Goal: Task Accomplishment & Management: Use online tool/utility

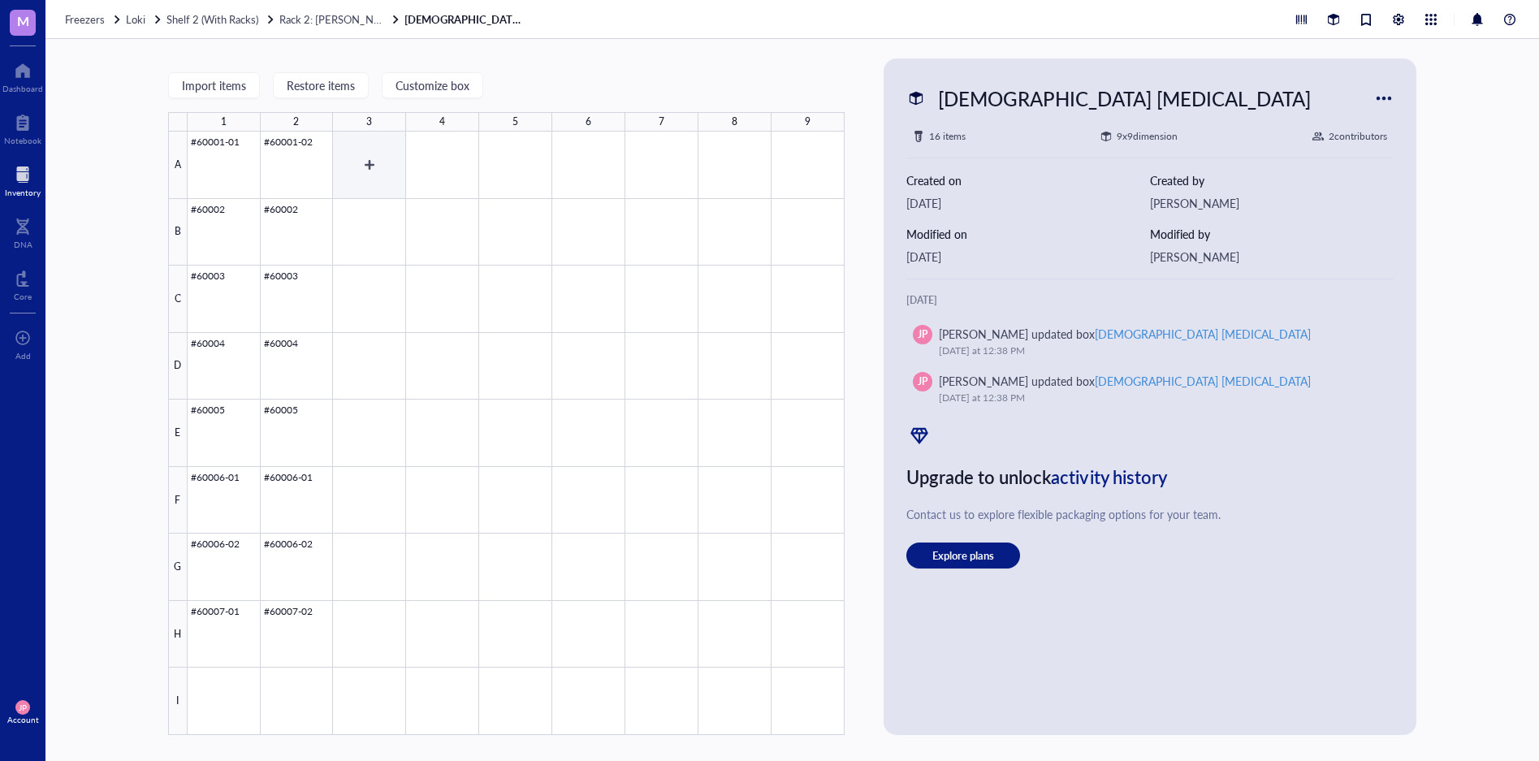
click at [371, 158] on div at bounding box center [516, 433] width 657 height 603
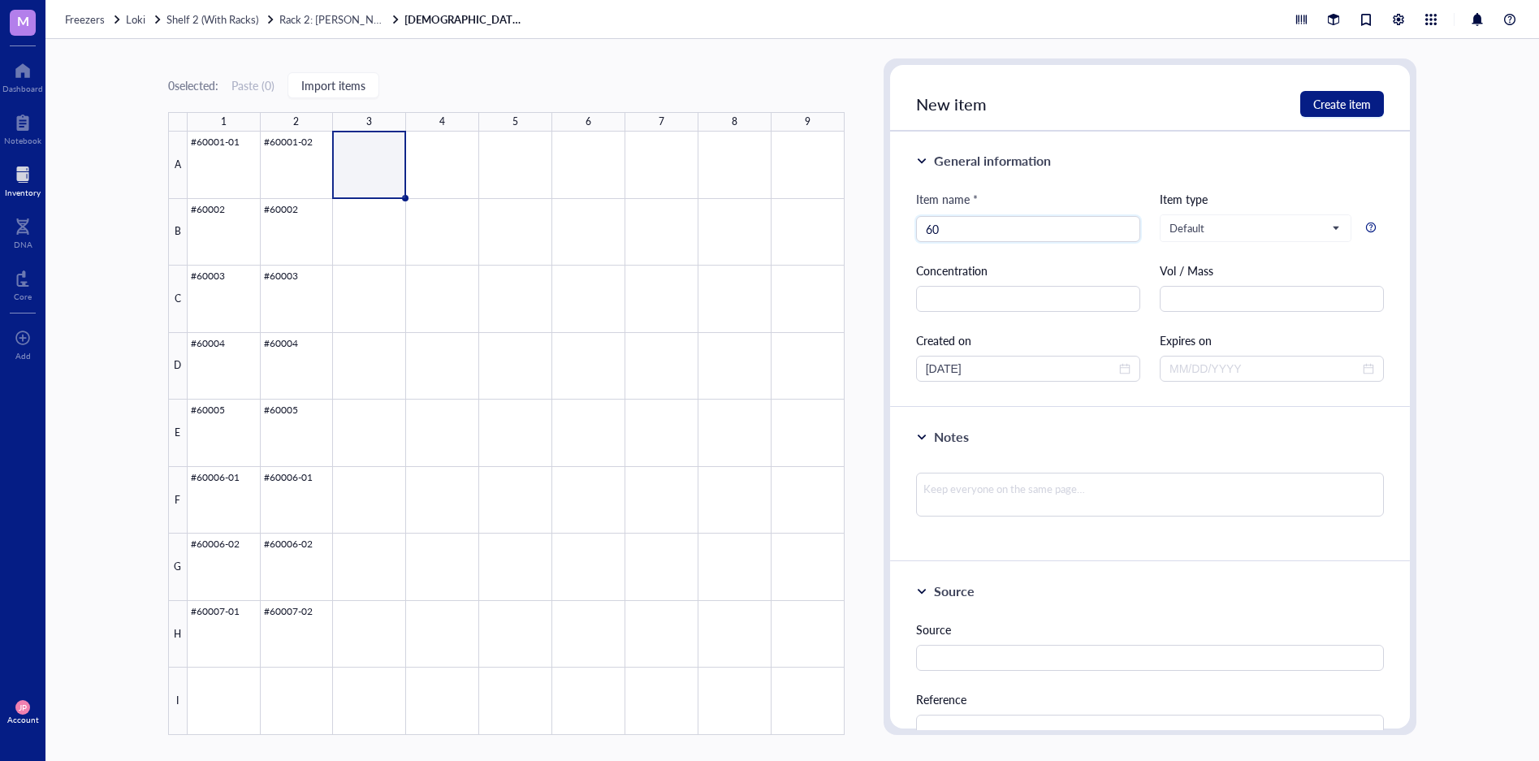
type input "6"
type input "#60009-02"
click at [1202, 296] on input "text" at bounding box center [1271, 299] width 224 height 26
type input "~1500 uL"
click at [1353, 97] on span "Create item" at bounding box center [1342, 103] width 58 height 13
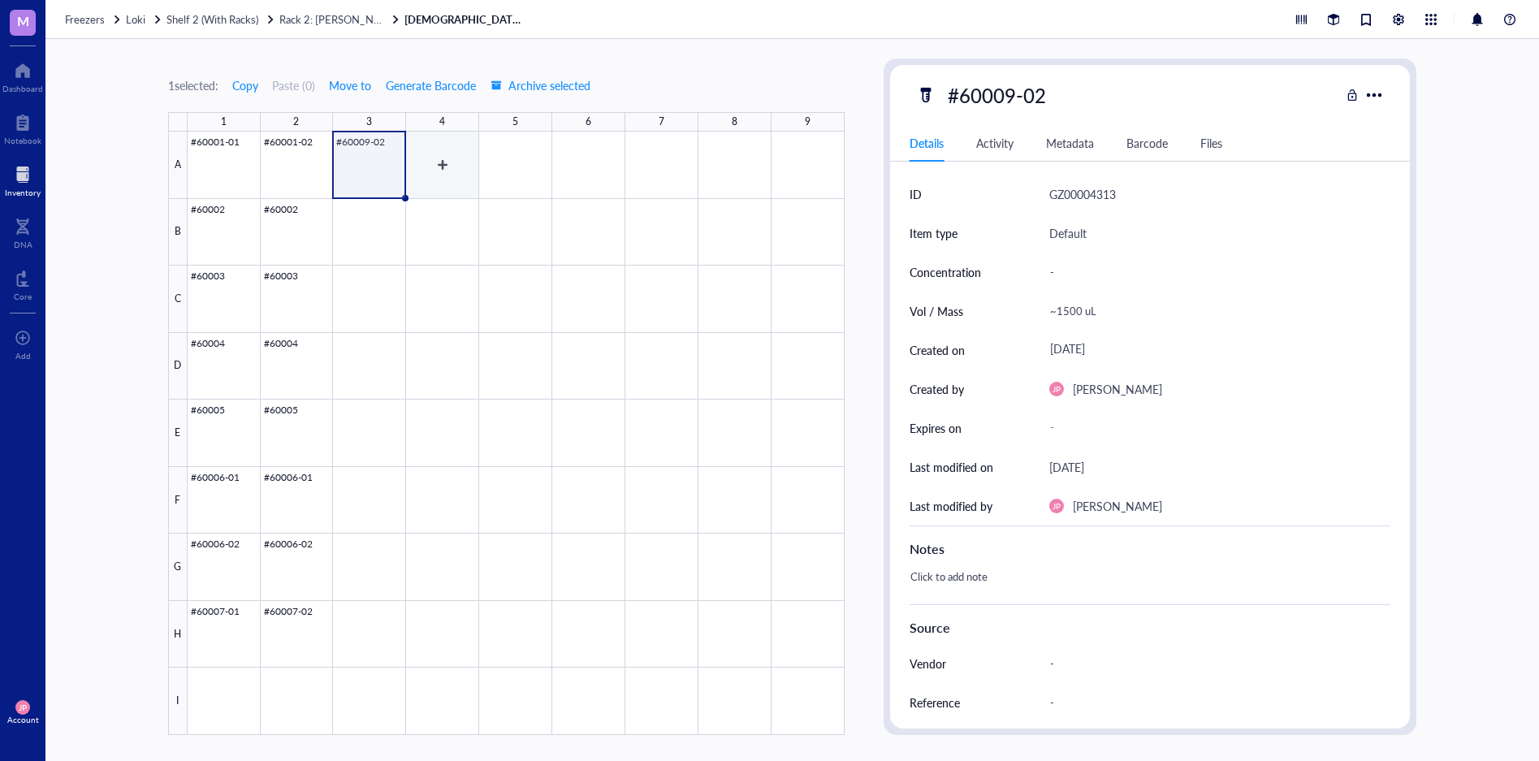
click at [443, 158] on div at bounding box center [516, 433] width 657 height 603
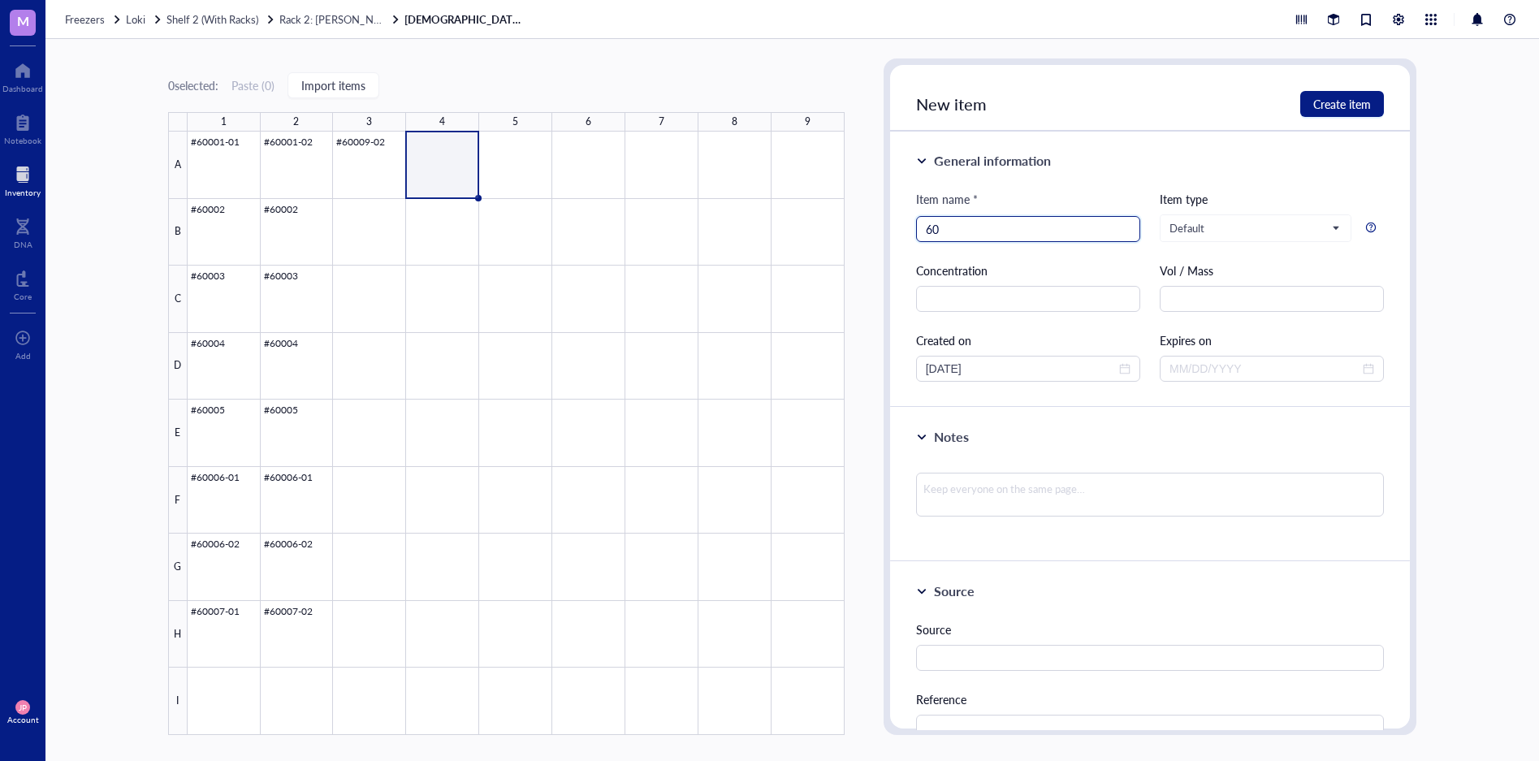
type input "6"
type input "#60009-01"
click at [1040, 489] on textarea at bounding box center [1150, 495] width 469 height 44
type textarea "*"
type textarea "*E"
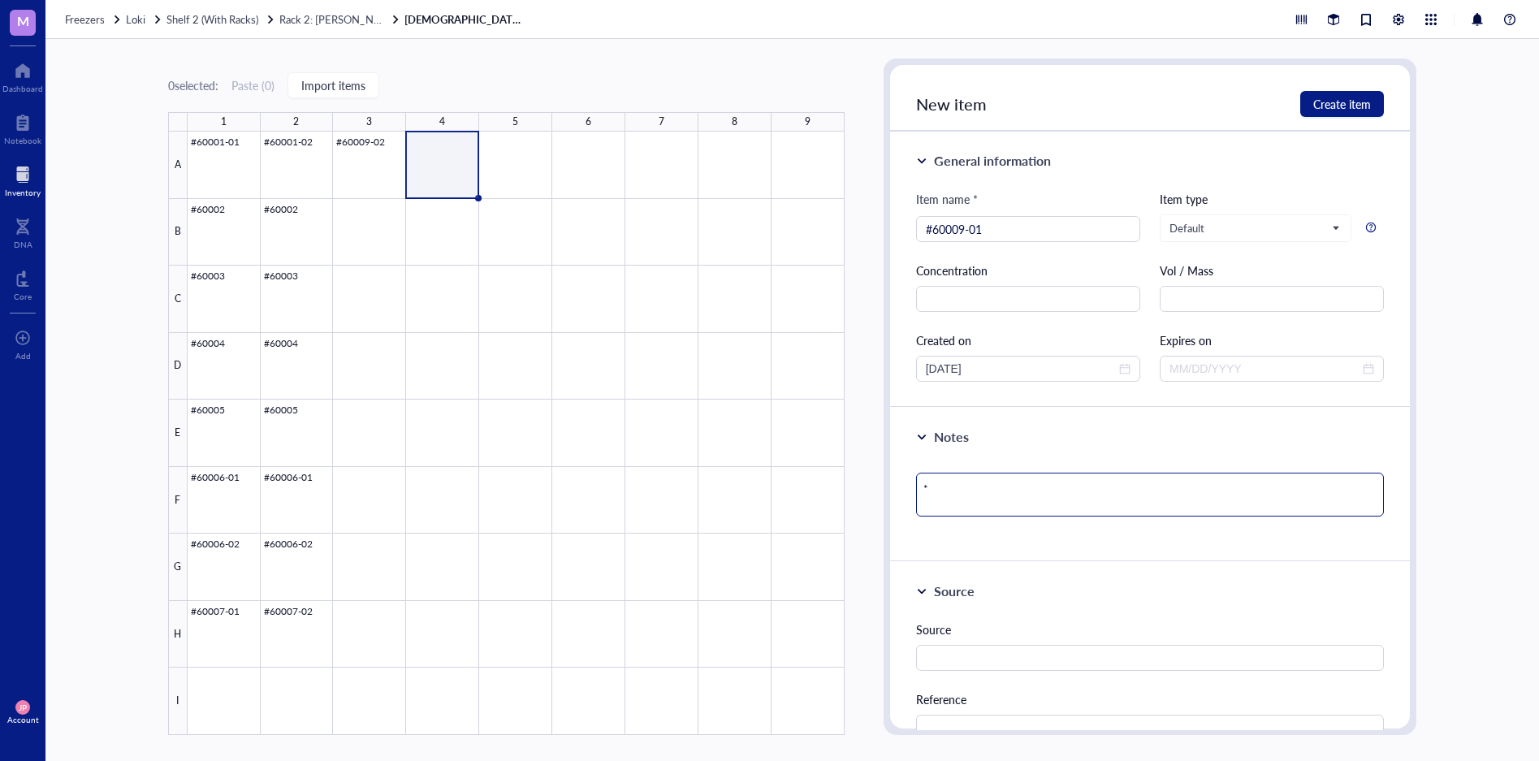
type textarea "*E"
type textarea "*"
type textarea "*O"
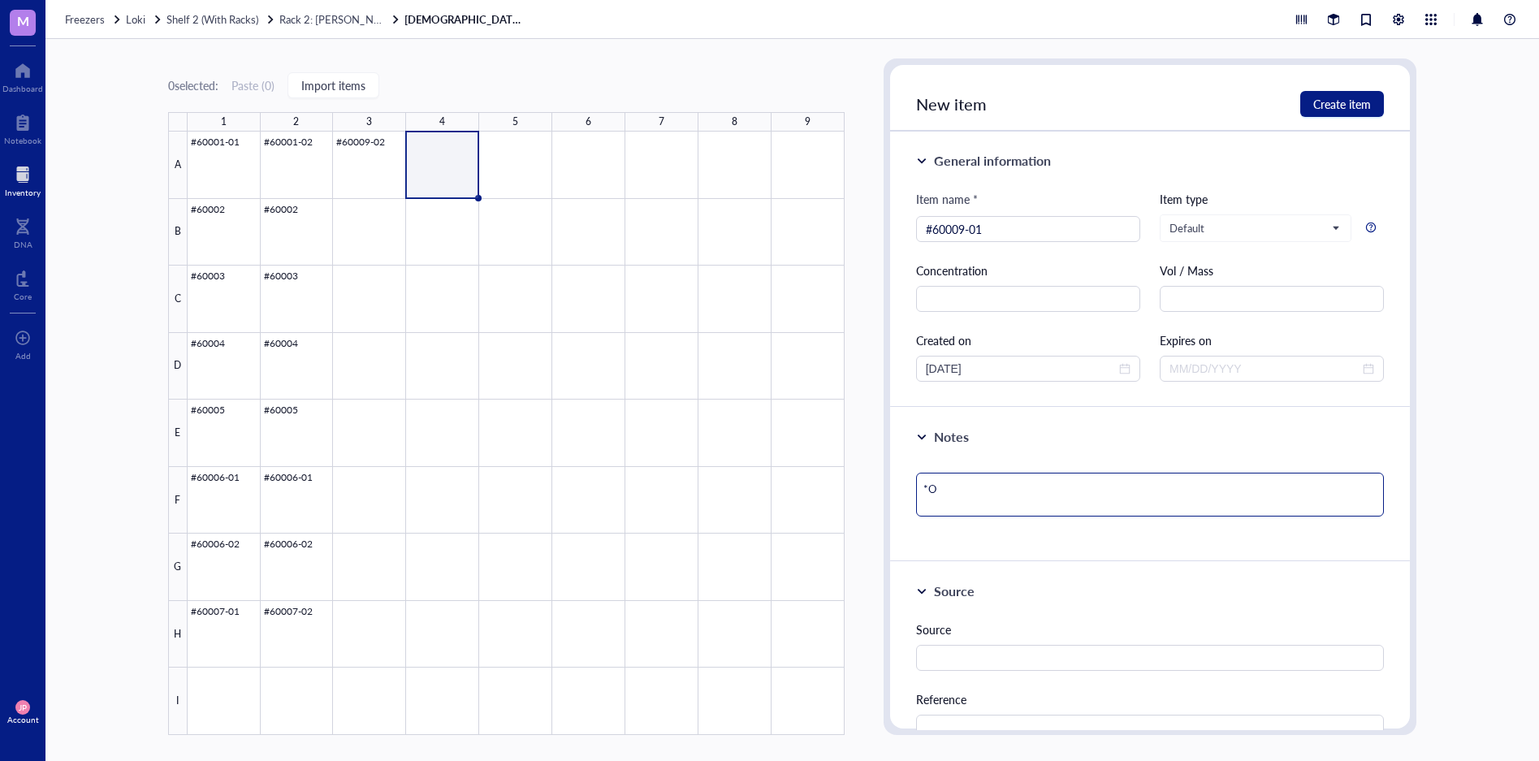
type textarea "*Or"
type textarea "*Ori"
type textarea "*Orig"
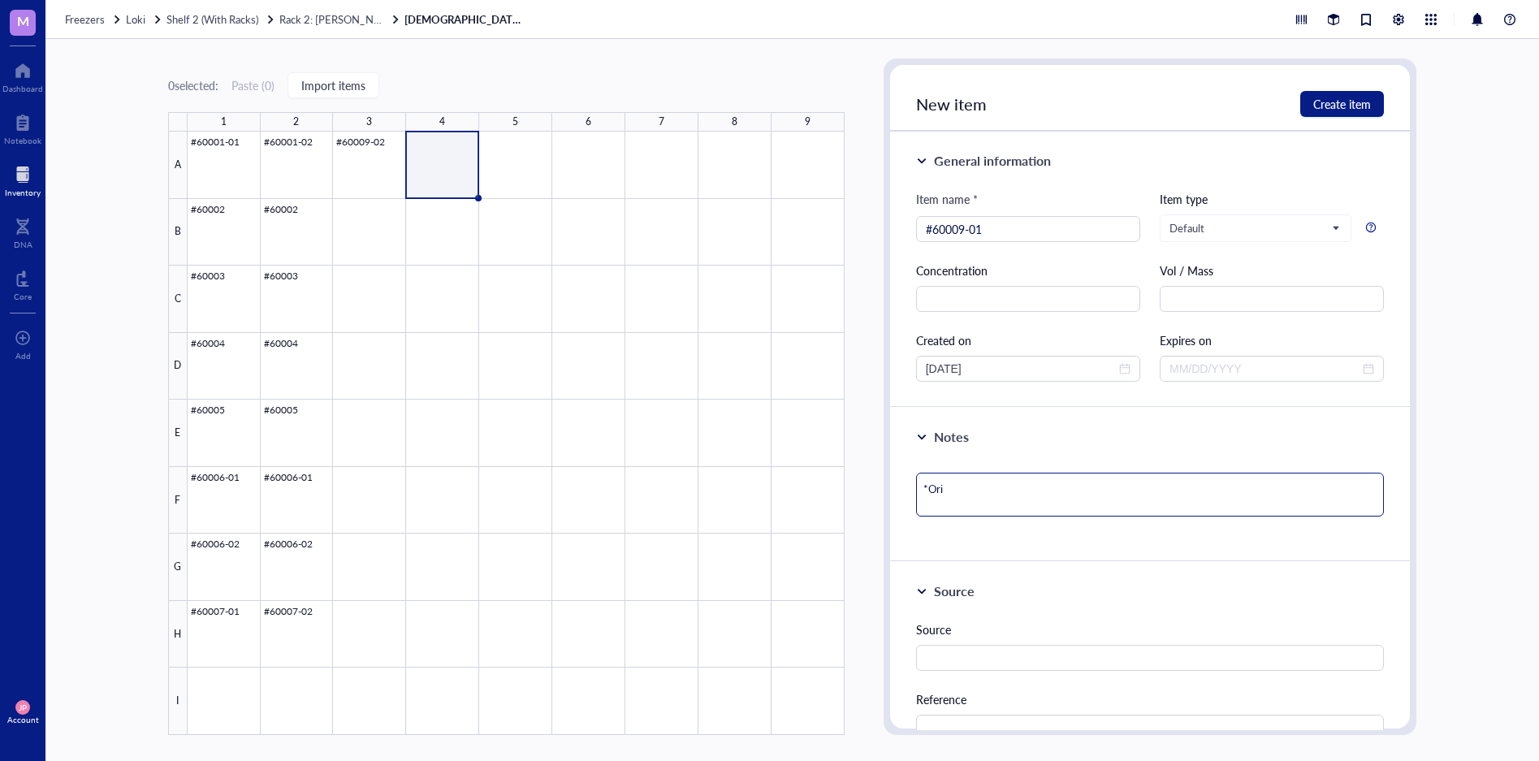
type textarea "*Orig"
type textarea "*Origi"
type textarea "*Origin"
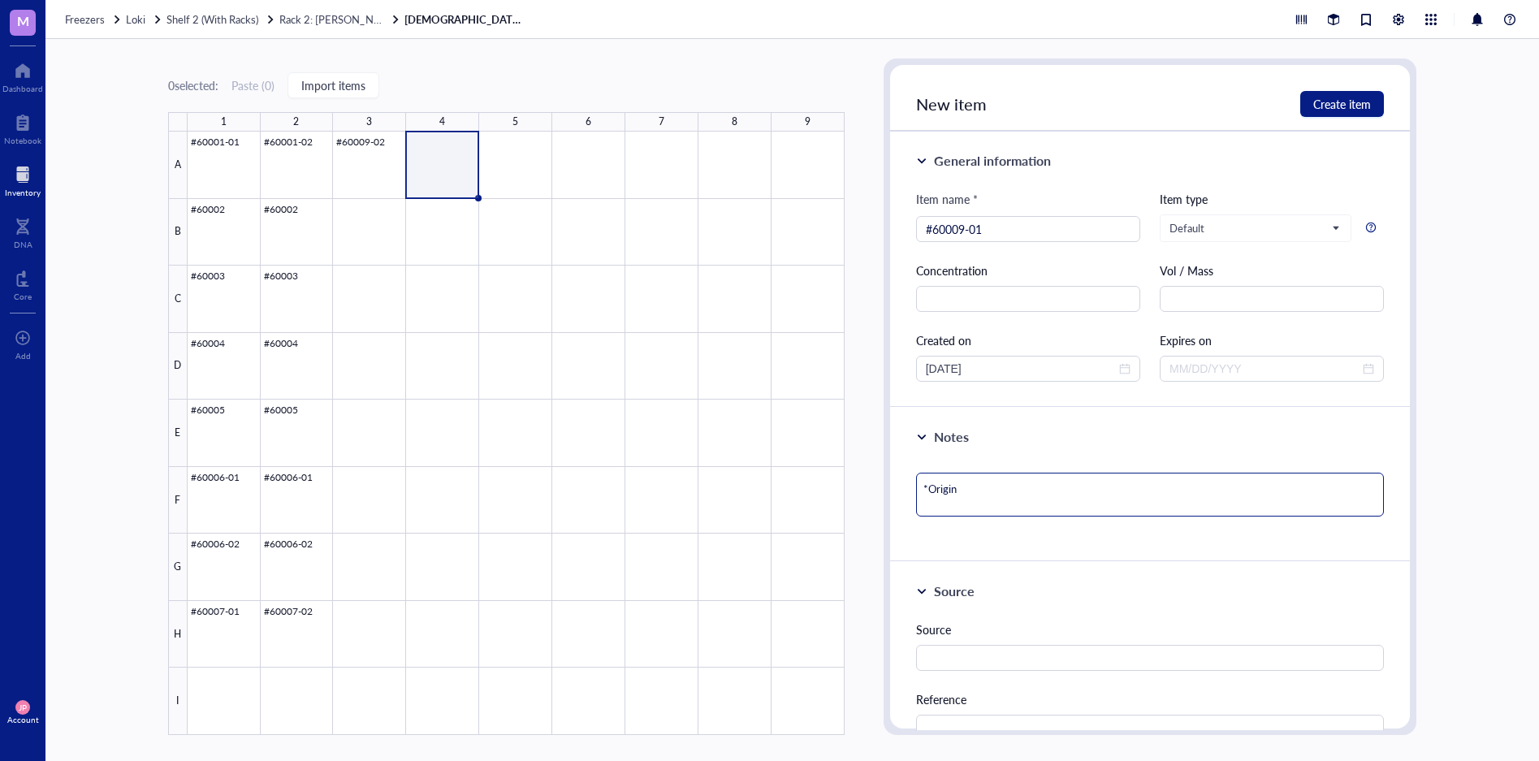
type textarea "*Origina"
type textarea "*Original"
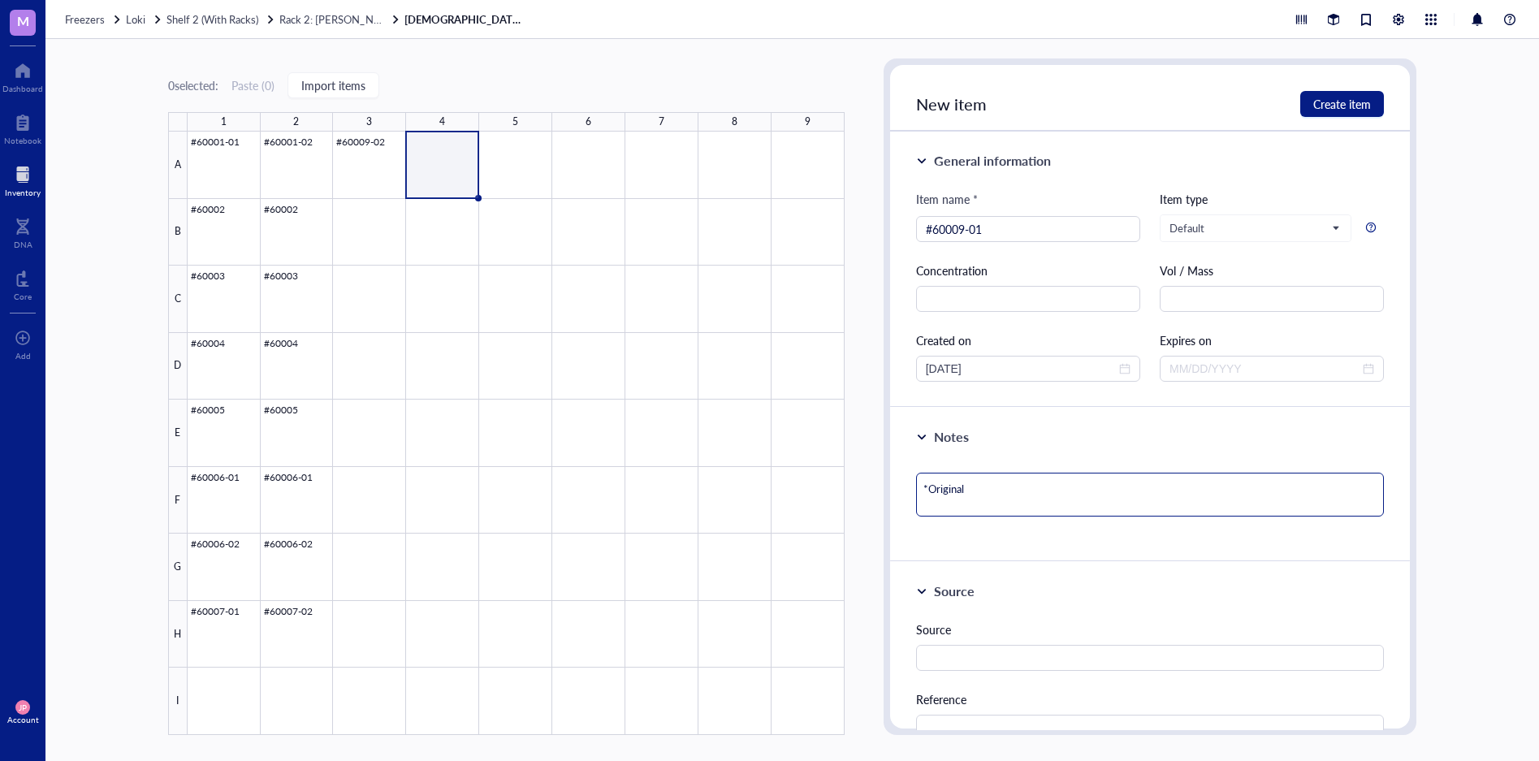
type textarea "*Original"
type textarea "*Original E"
type textarea "*Original ED"
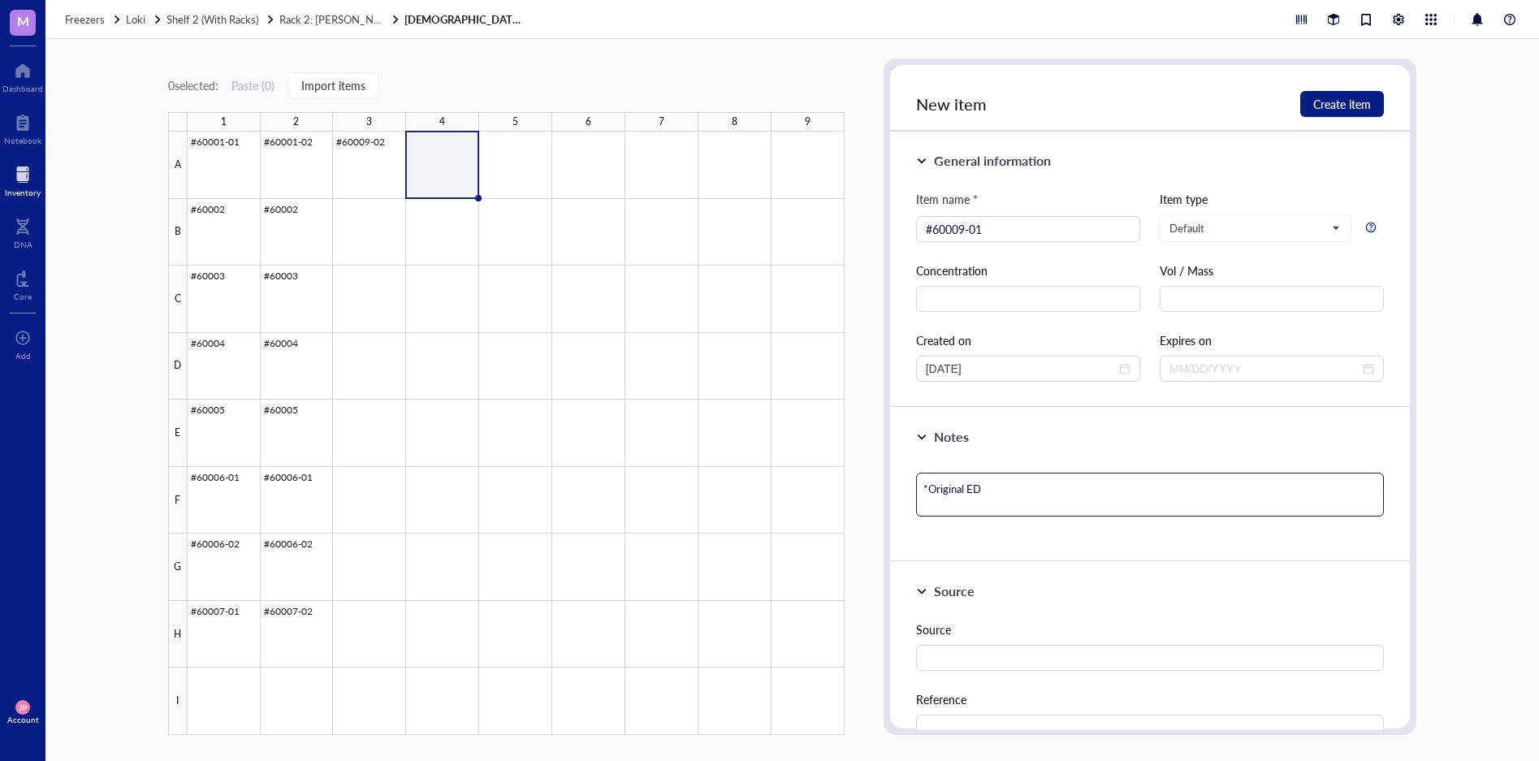
type textarea "*Original EDT"
type textarea "*Original EDTA"
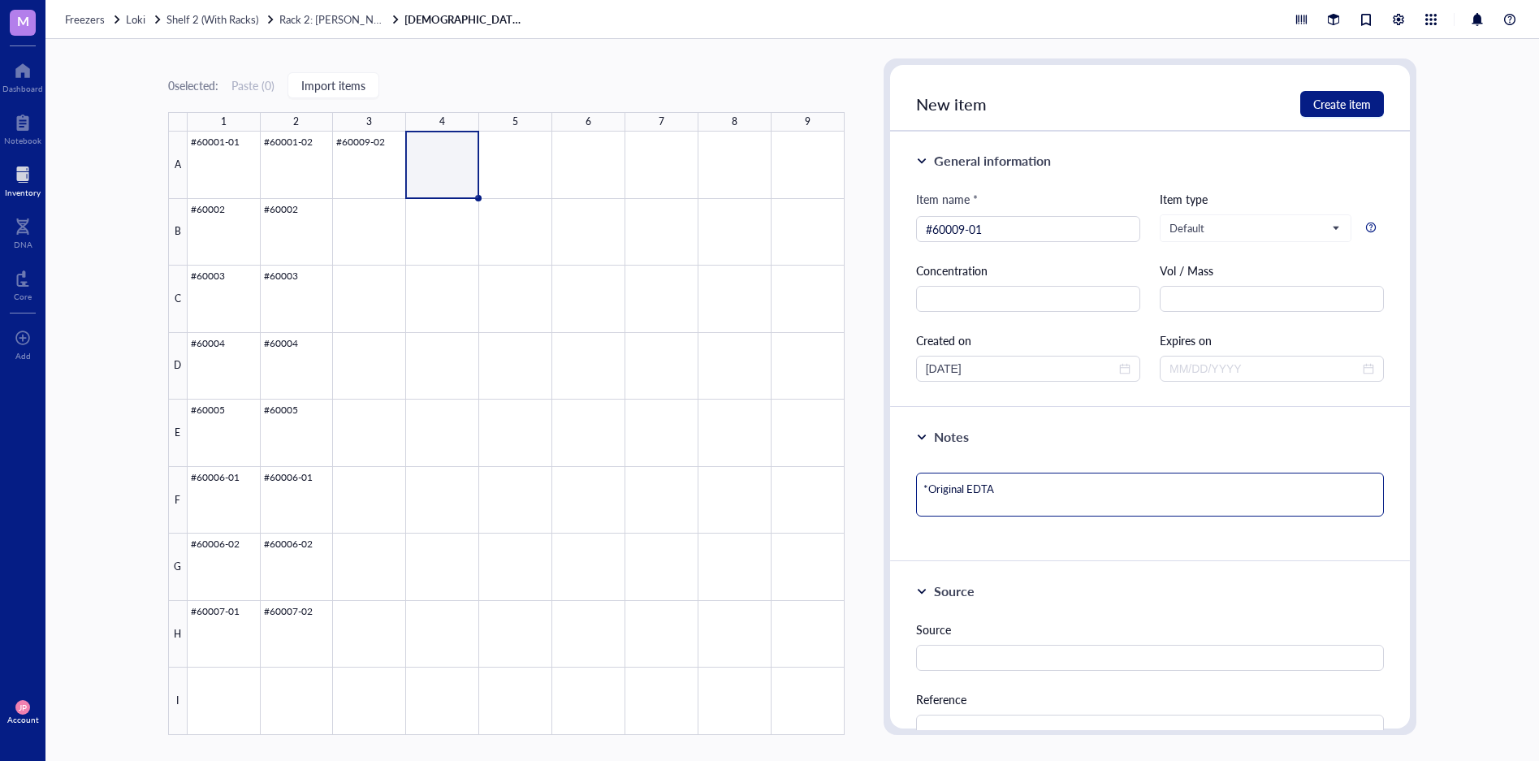
type textarea "*Original EDTA"
type textarea "*Original EDTA t"
type textarea "*Original EDTA tu"
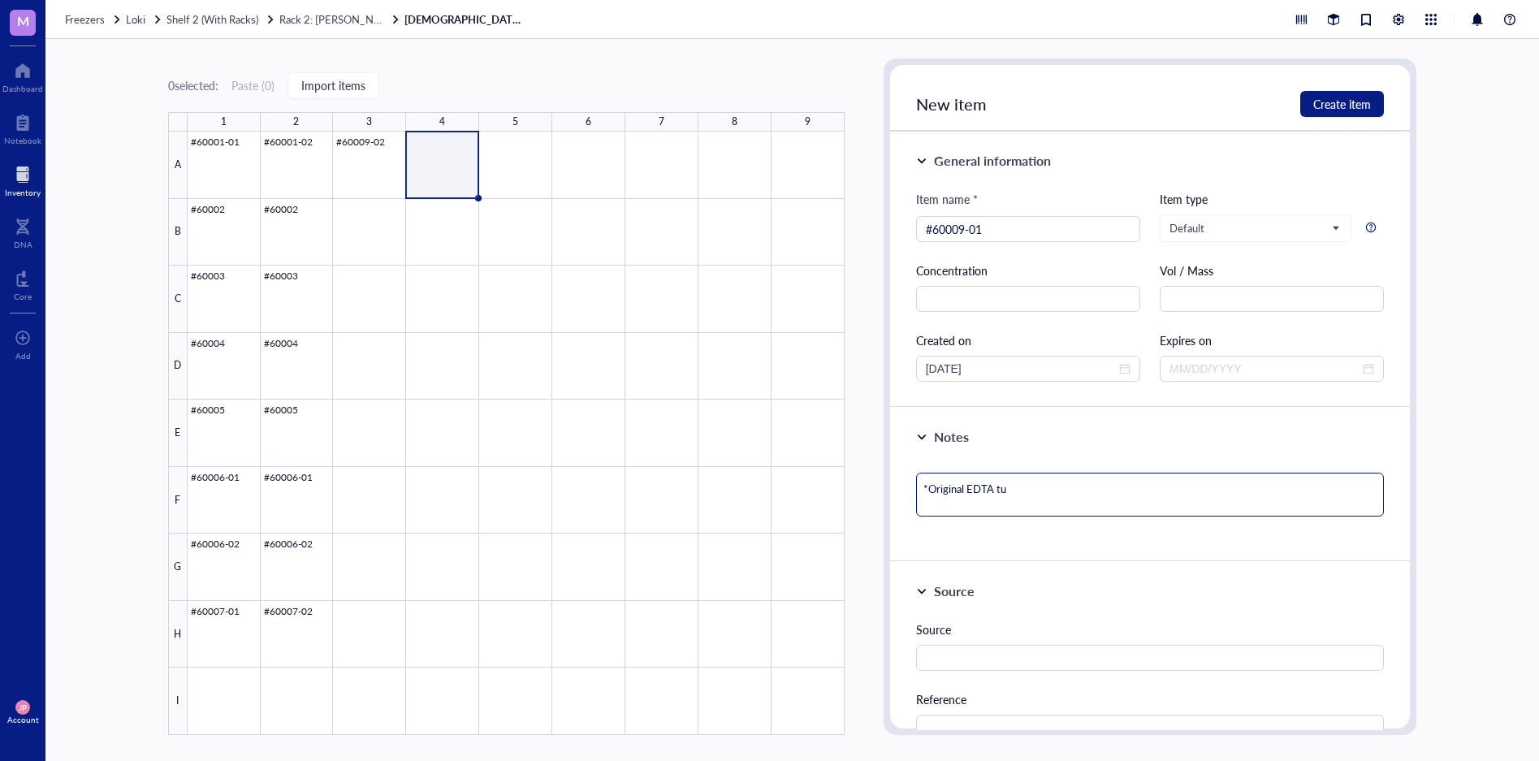
type textarea "*Original EDTA tub"
type textarea "*Original EDTA tube"
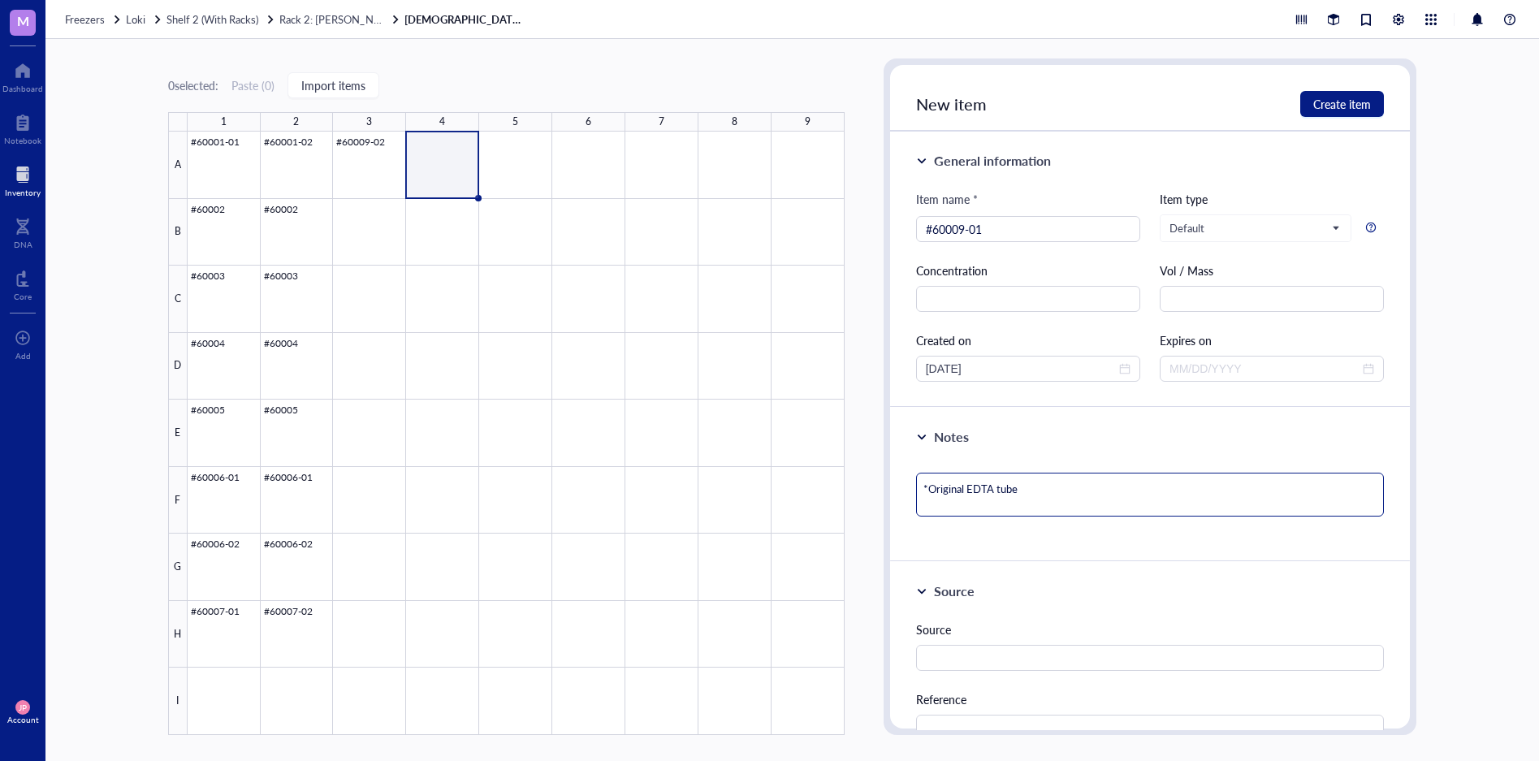
type textarea "*Original EDTA tube"
type textarea "*Original EDTA tube ("
type textarea "*Original EDTA tube (f"
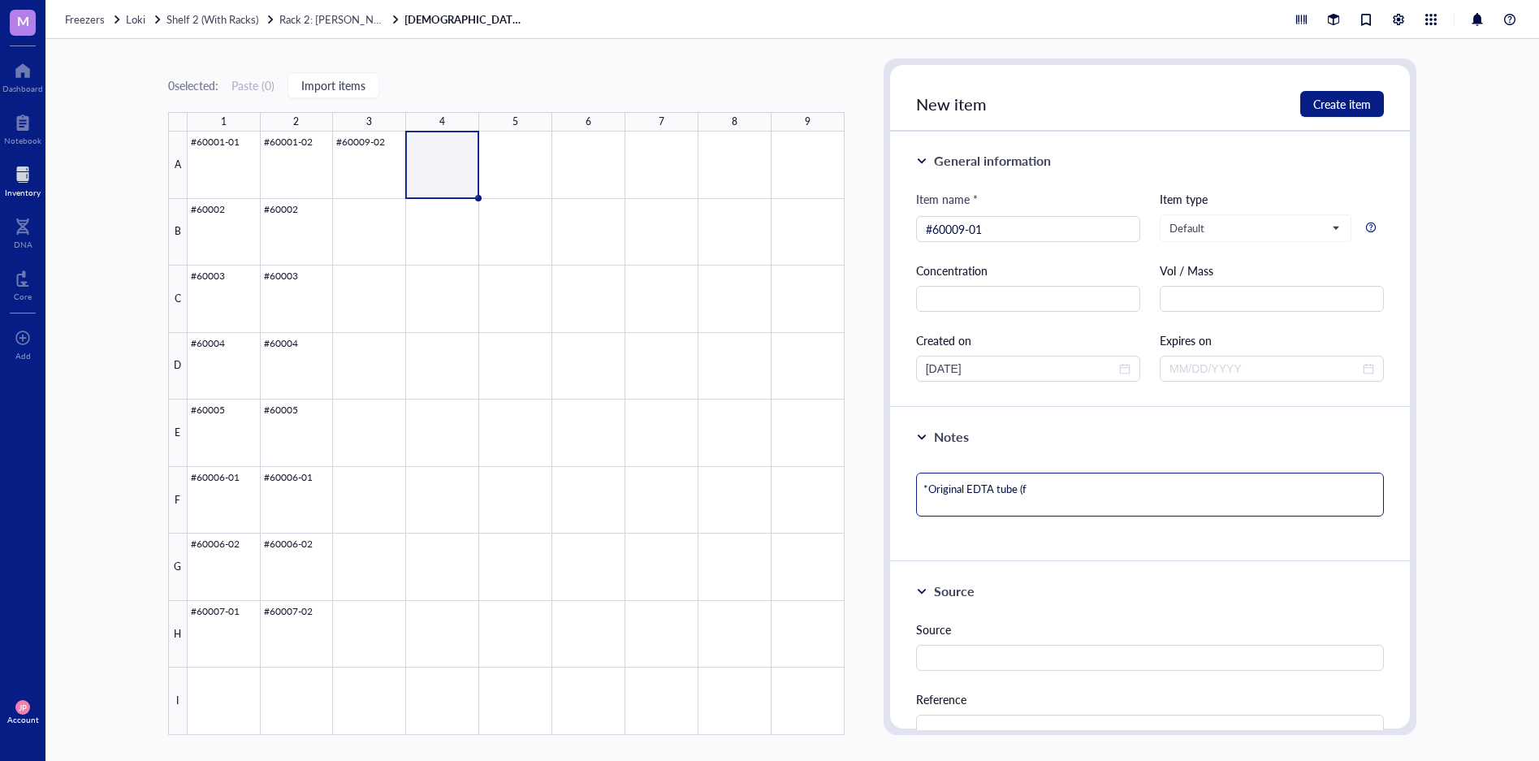
type textarea "*Original EDTA tube (fr"
type textarea "*Original EDTA tube (fro"
type textarea "*Original EDTA tube (froz"
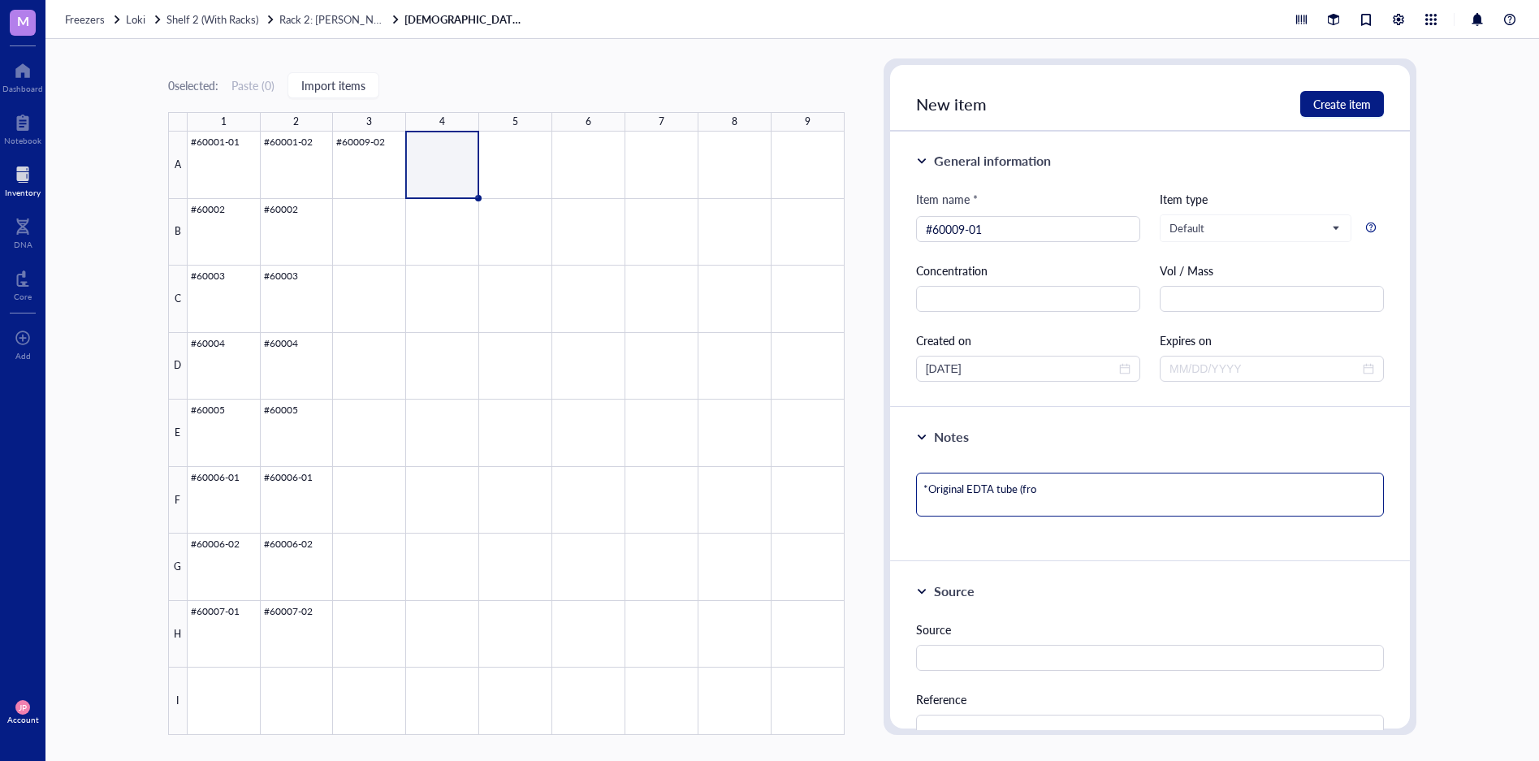
type textarea "*Original EDTA tube (froz"
type textarea "*Original EDTA tube (froze"
type textarea "*Original EDTA tube (frozen"
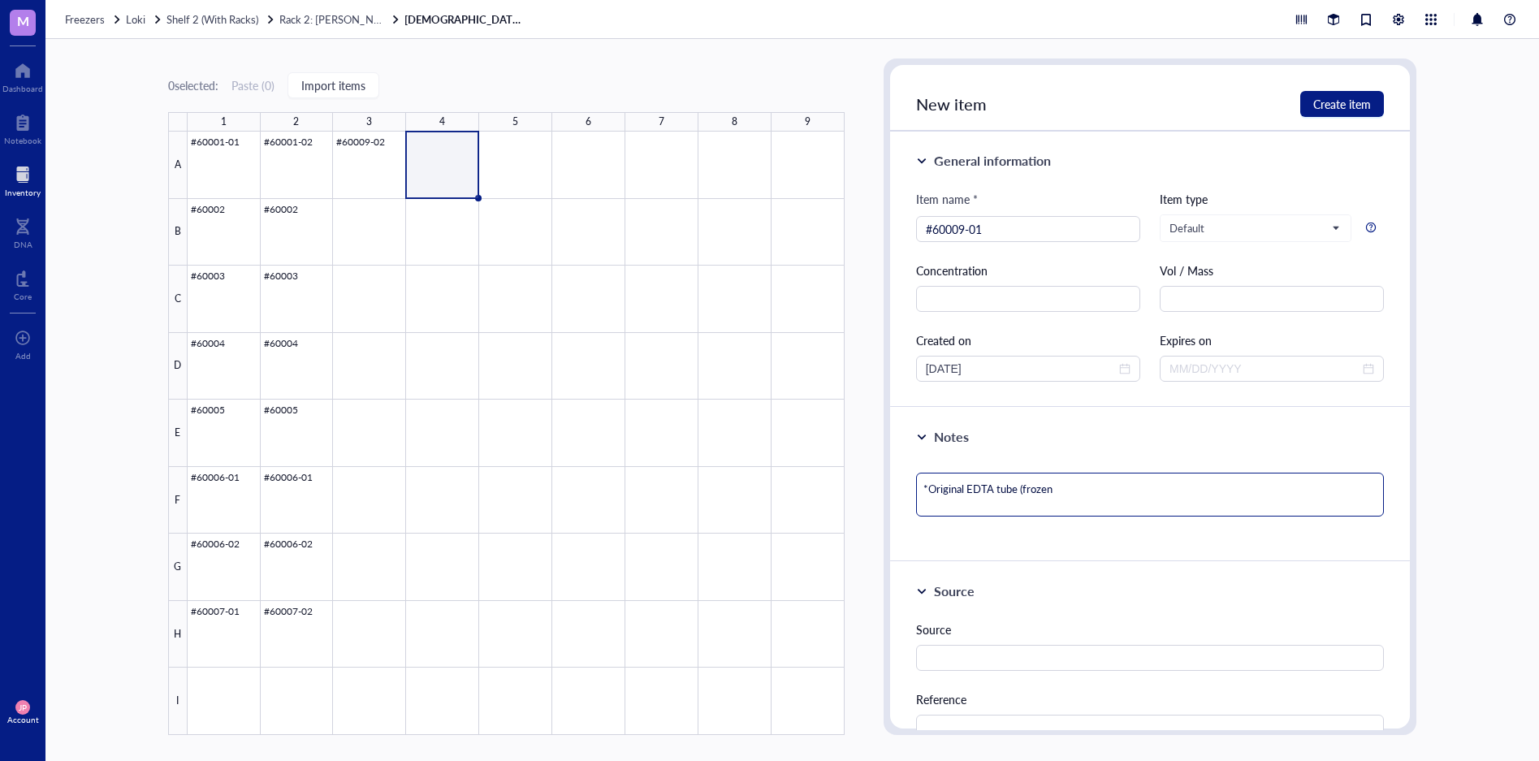
type textarea "*Original EDTA tube (frozen"
type textarea "*Original EDTA tube (frozen b"
type textarea "*Original EDTA tube (frozen"
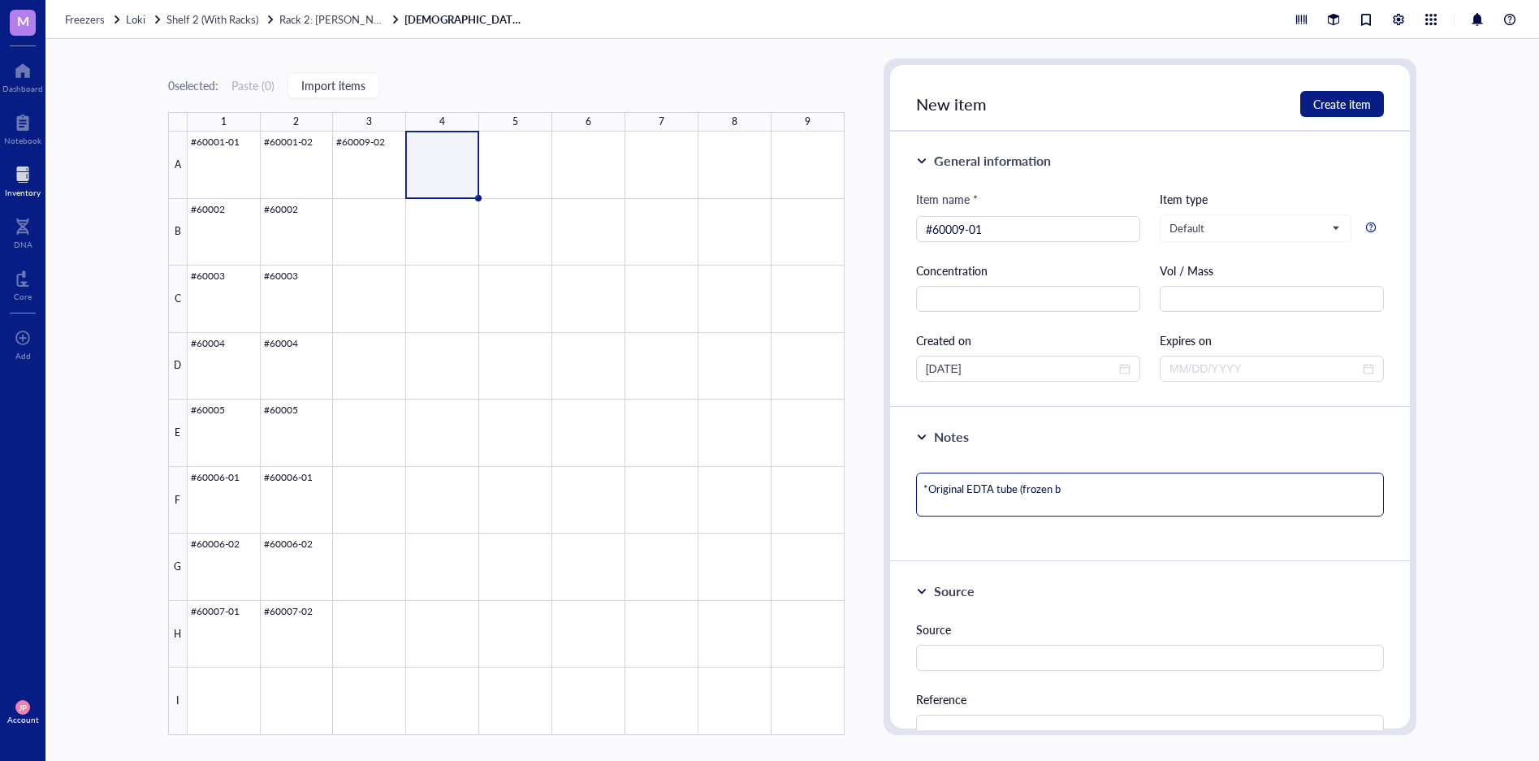
type textarea "*Original EDTA tube (frozen"
type textarea "*Original EDTA tube (froze"
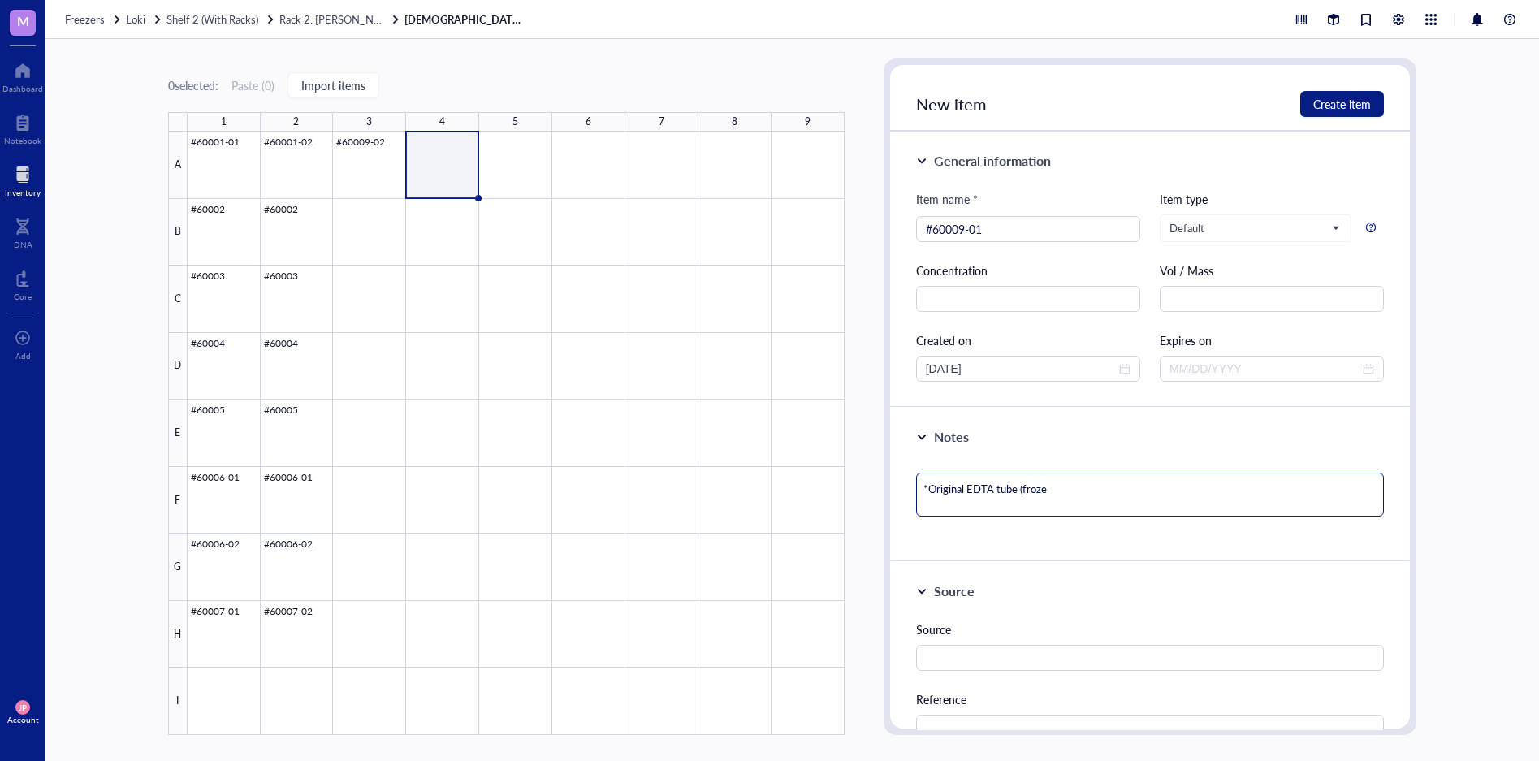
type textarea "*Original EDTA tube (froz"
type textarea "*Original EDTA tube (fro"
type textarea "*Original EDTA tube (fr"
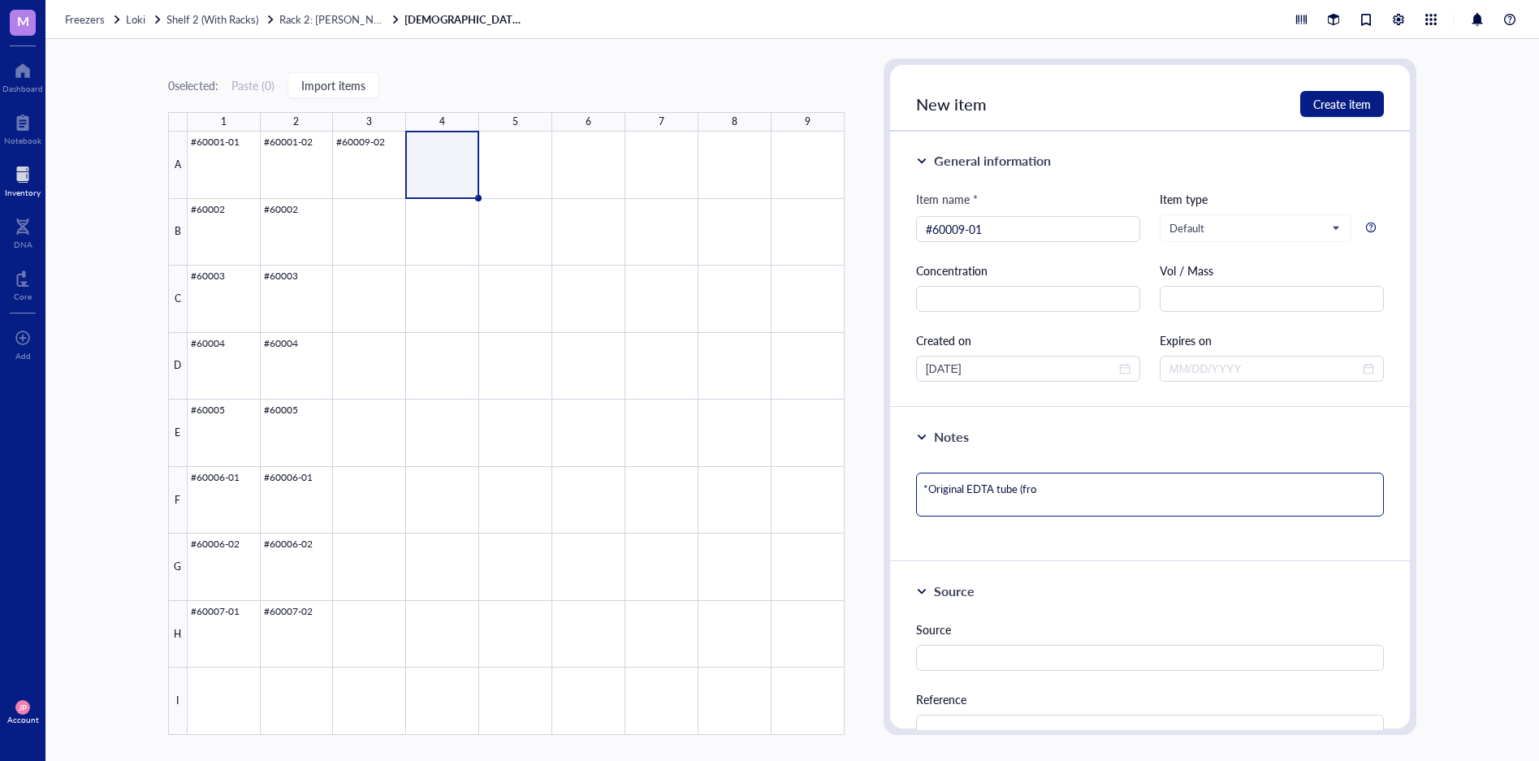
type textarea "*Original EDTA tube (fr"
type textarea "*Original EDTA tube (f"
type textarea "*Original EDTA tube ("
type textarea "*Original EDTA tube"
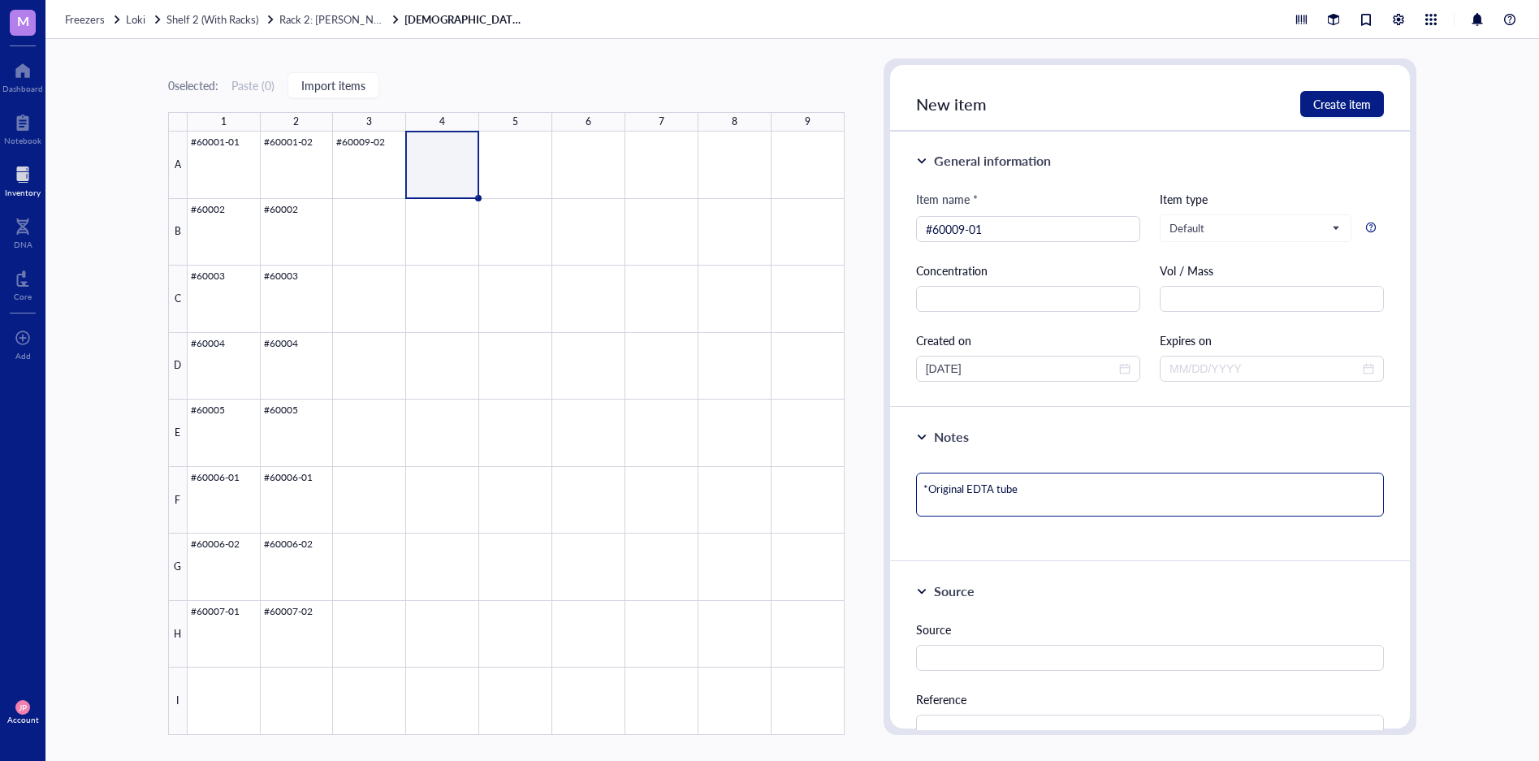
type textarea "*Original EDTA tube"
click at [1349, 103] on span "Create item" at bounding box center [1342, 103] width 58 height 13
type textarea "Keep everyone on the same page…"
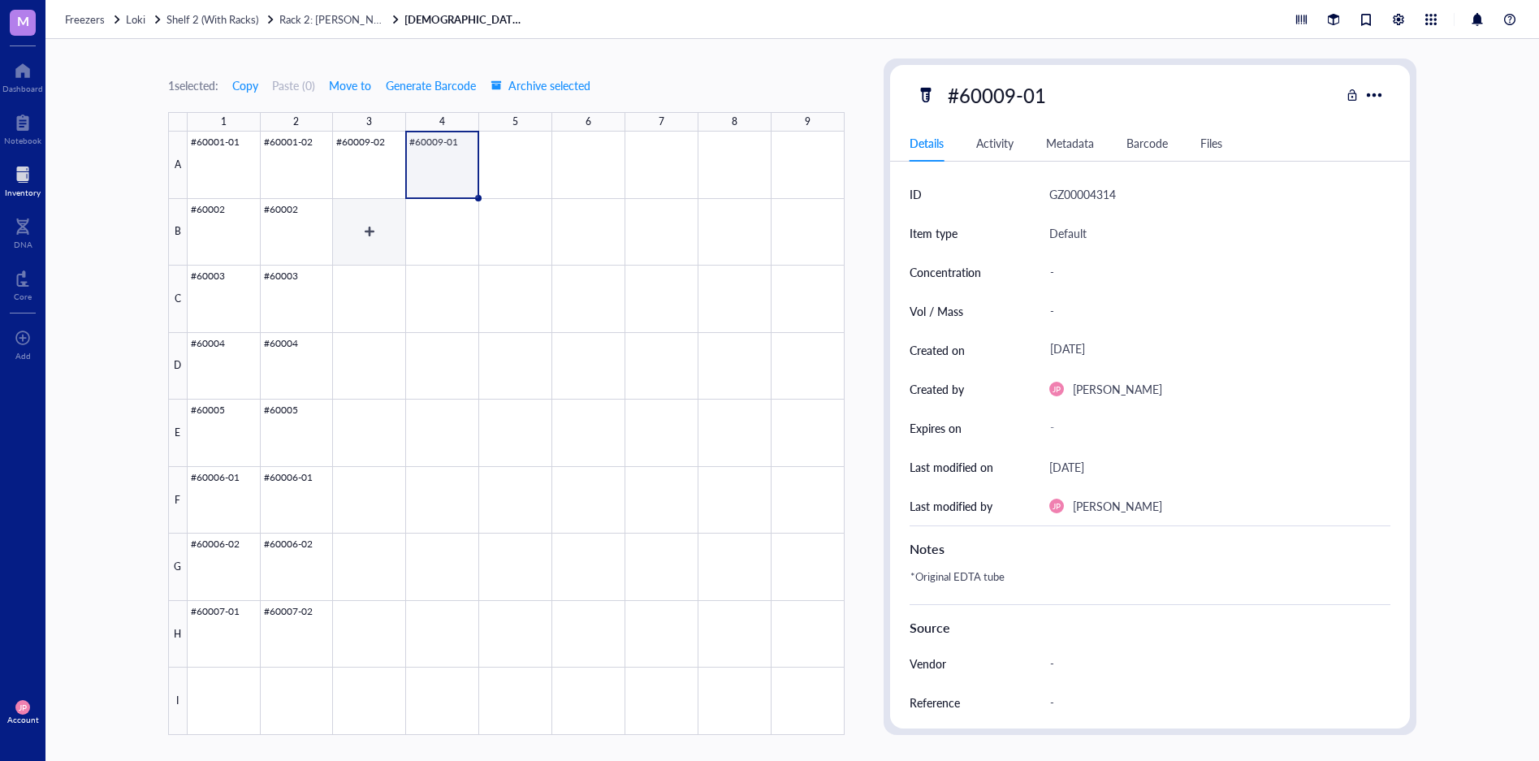
click at [385, 238] on div at bounding box center [516, 433] width 657 height 603
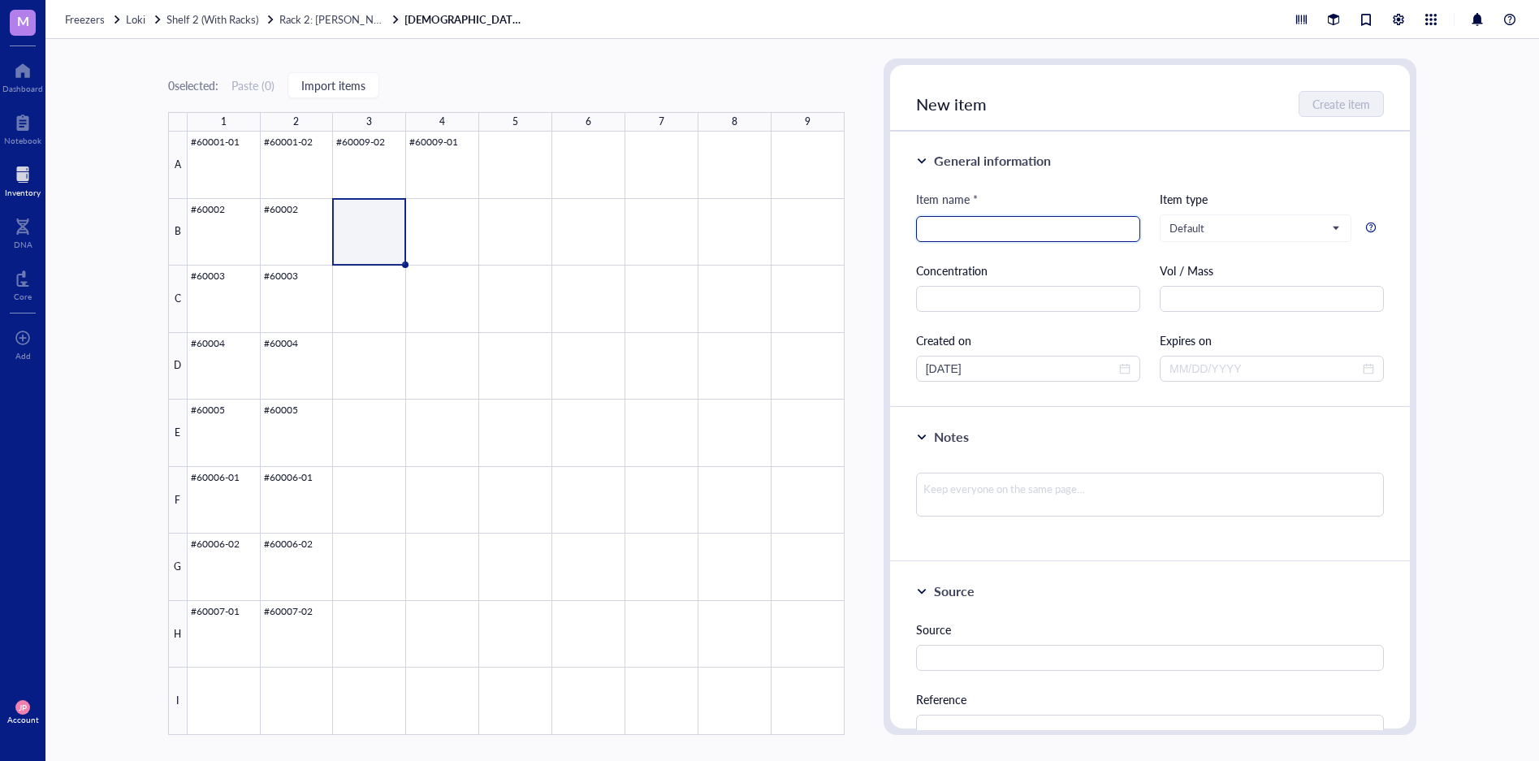
click at [974, 231] on input "search" at bounding box center [1028, 229] width 205 height 24
type input "#60012-01"
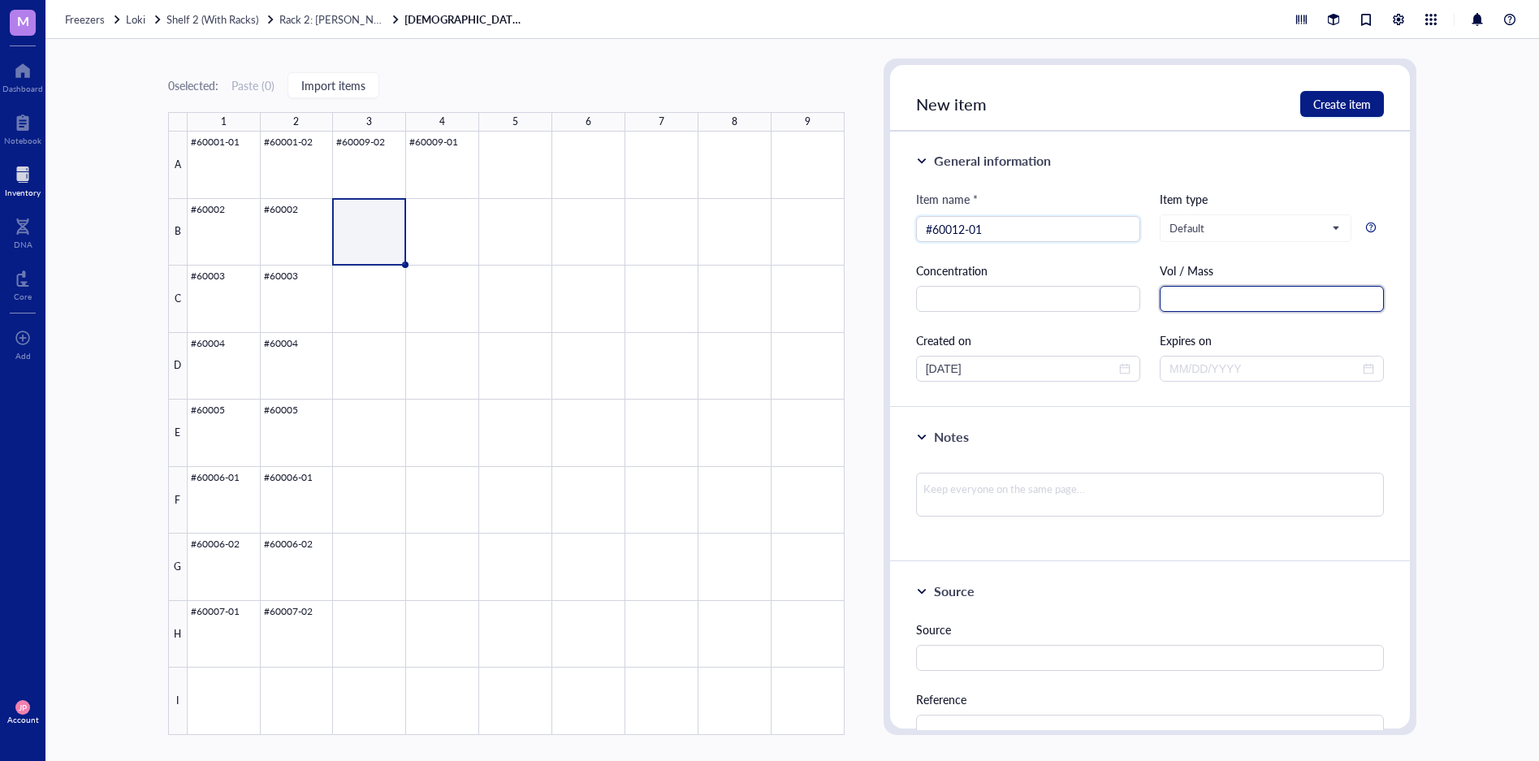
click at [1246, 305] on input "text" at bounding box center [1271, 299] width 224 height 26
type input "~1500 uL"
click at [1338, 102] on span "Create item" at bounding box center [1342, 103] width 58 height 13
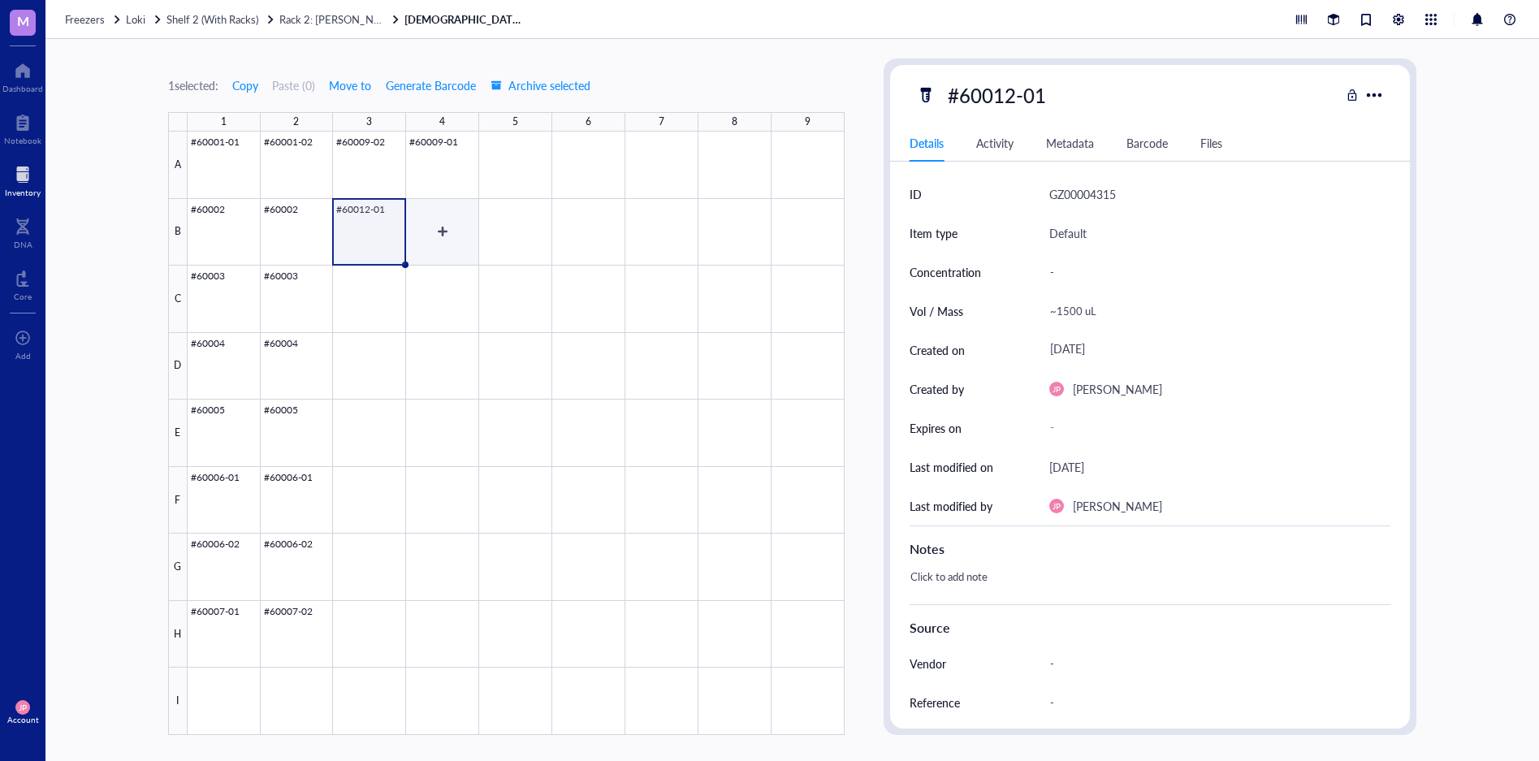
click at [446, 231] on div at bounding box center [516, 433] width 657 height 603
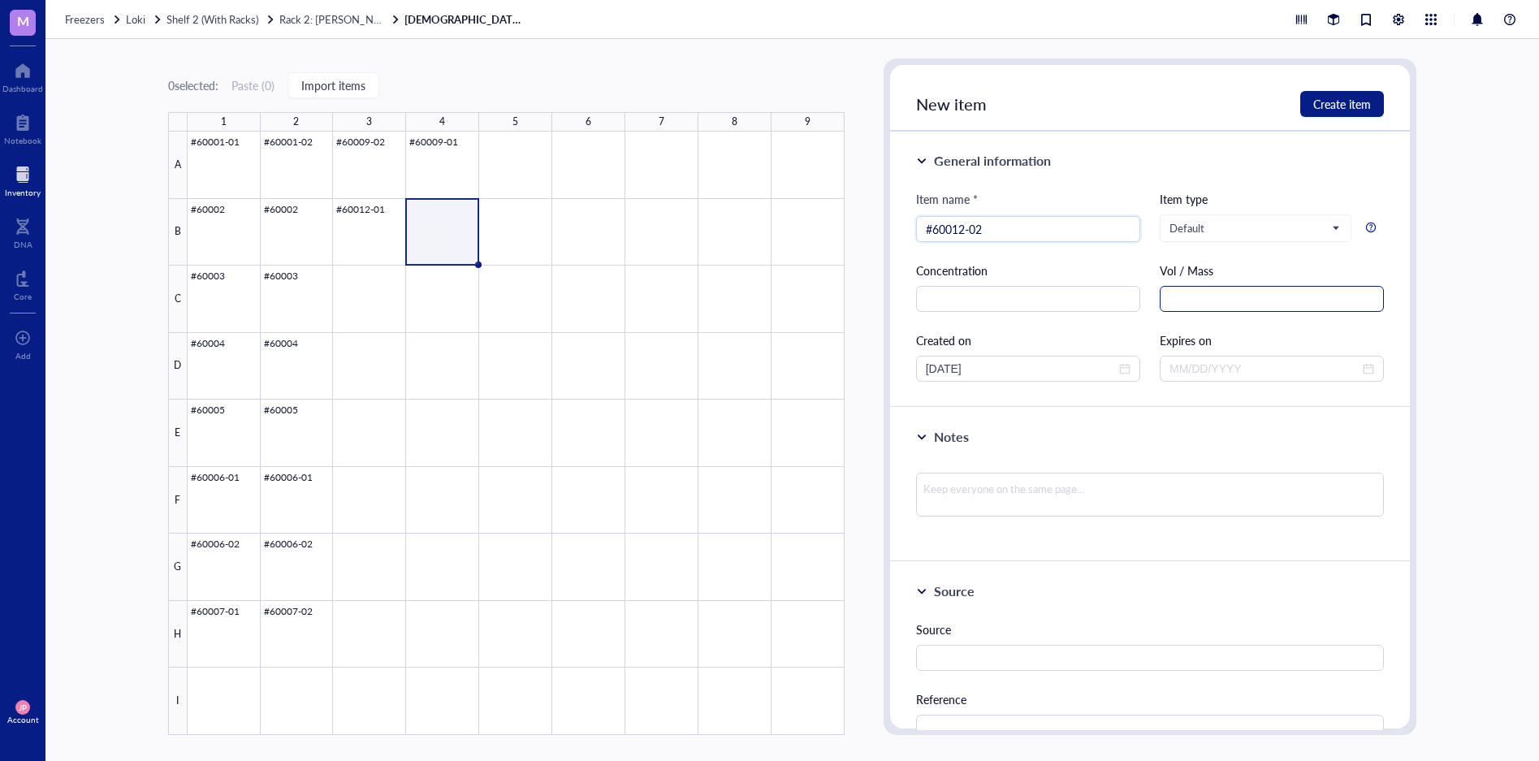
type input "#60012-02"
click at [1168, 291] on input "text" at bounding box center [1271, 299] width 224 height 26
type input "~1500 uL"
click at [1332, 103] on span "Create item" at bounding box center [1342, 103] width 58 height 13
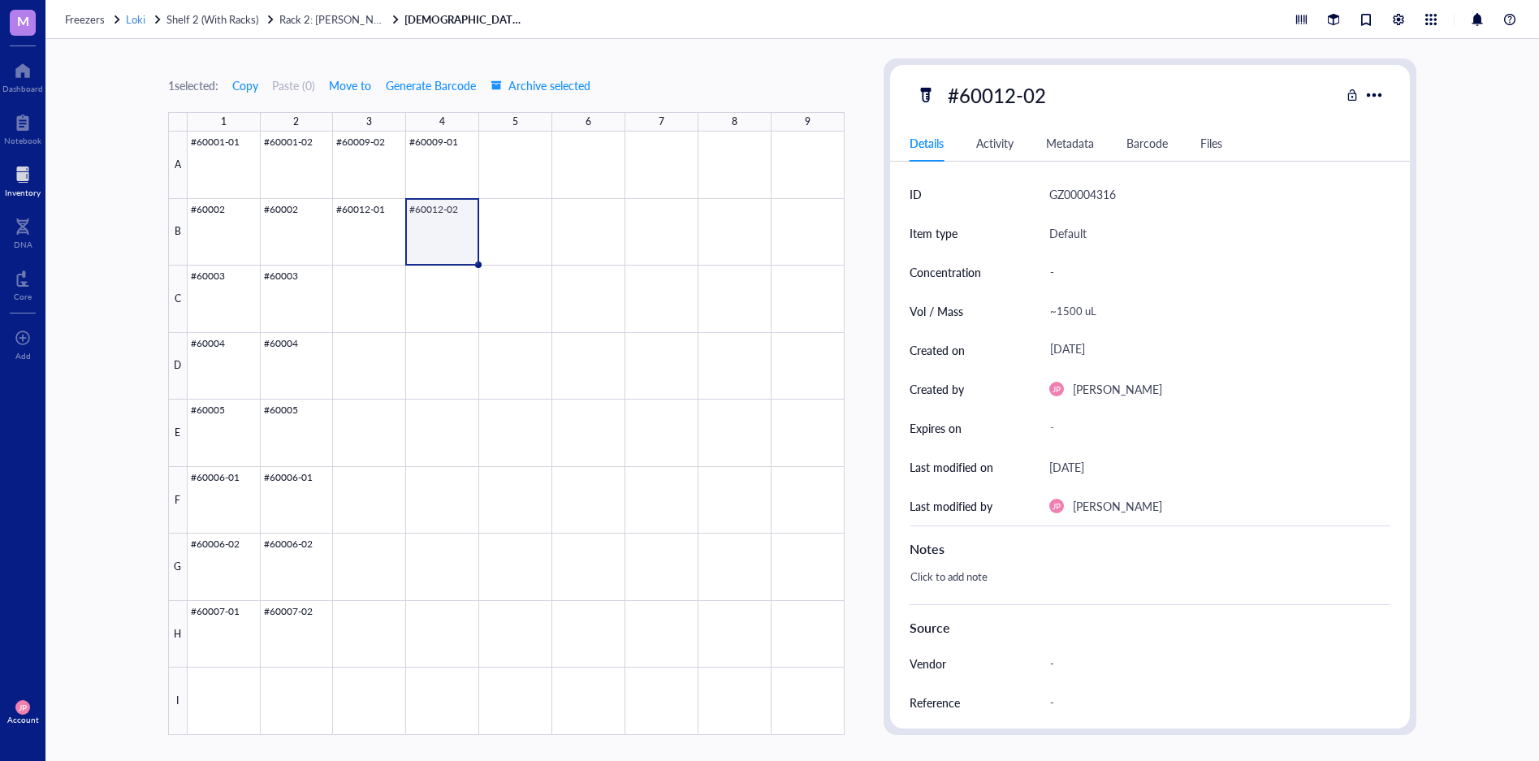
click at [136, 19] on span "Loki" at bounding box center [135, 18] width 19 height 15
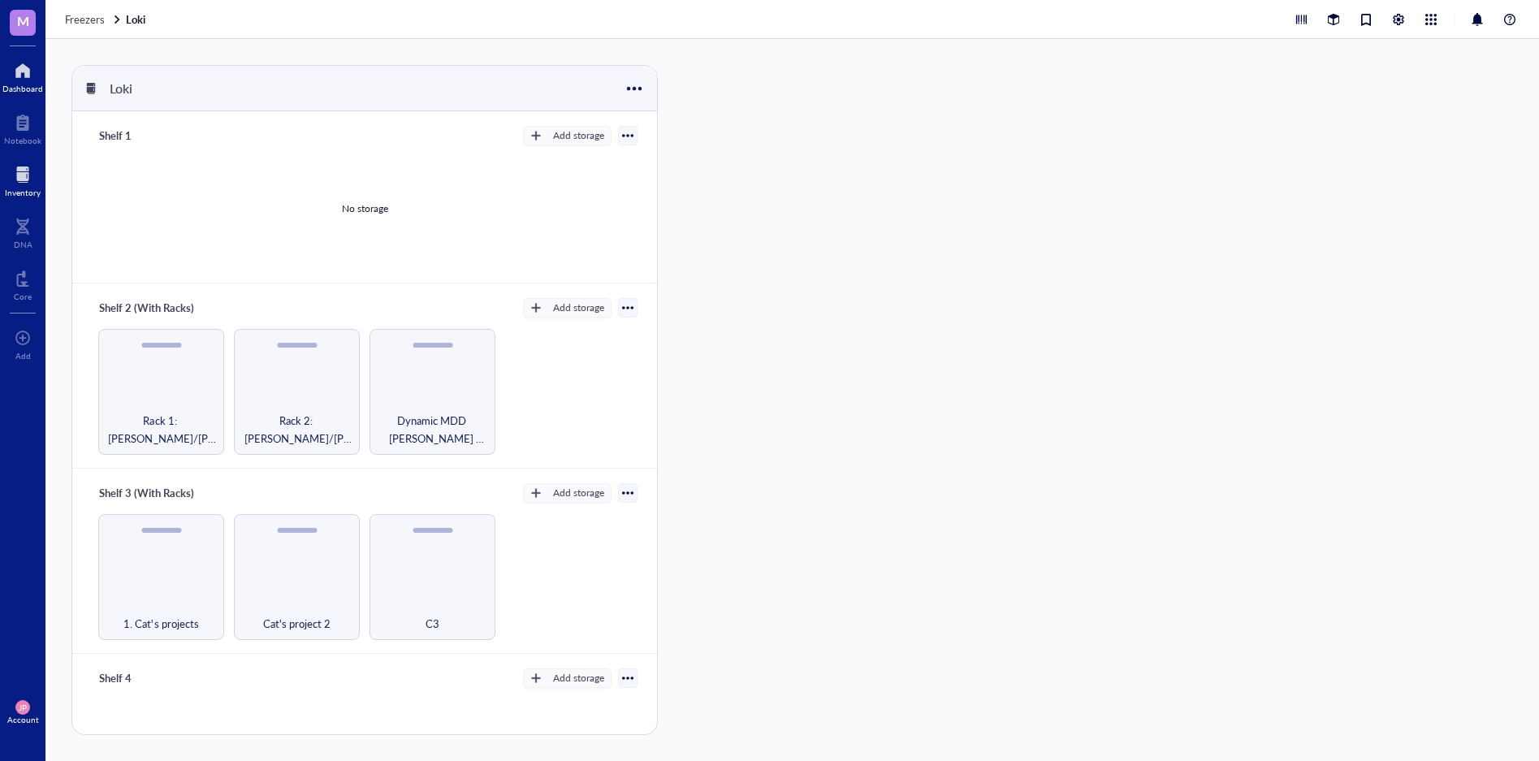
click at [20, 64] on div at bounding box center [22, 71] width 41 height 26
